Goal: Information Seeking & Learning: Learn about a topic

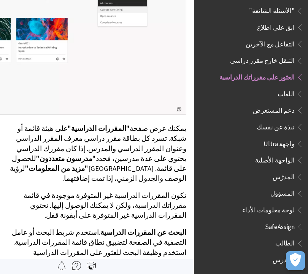
scroll to position [573, 0]
click at [285, 88] on span "اللغات" at bounding box center [286, 93] width 17 height 10
click at [280, 71] on span "العثور على مقرراتك الدراسية" at bounding box center [257, 76] width 75 height 10
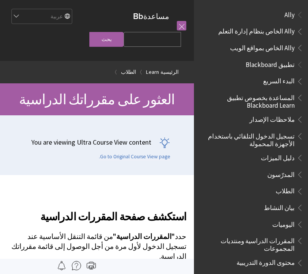
scroll to position [573, 0]
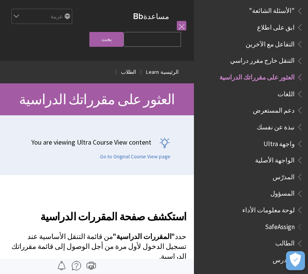
click at [162, 47] on input "Search Query" at bounding box center [152, 39] width 57 height 15
type input "2026"
click at [124, 44] on input "بحث" at bounding box center [106, 39] width 34 height 15
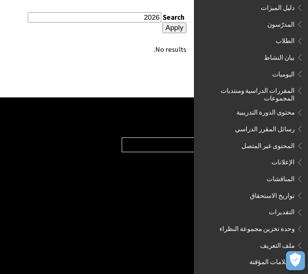
scroll to position [125, 0]
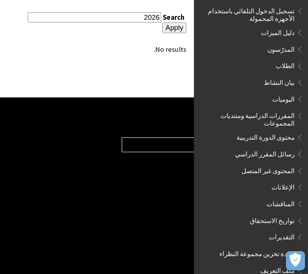
click at [281, 114] on span "المقررات الدراسية ومنتديات المجموعات" at bounding box center [249, 118] width 92 height 18
click at [291, 109] on span "المقررات الدراسية ومنتديات المجموعات" at bounding box center [249, 118] width 92 height 18
